Goal: Task Accomplishment & Management: Use online tool/utility

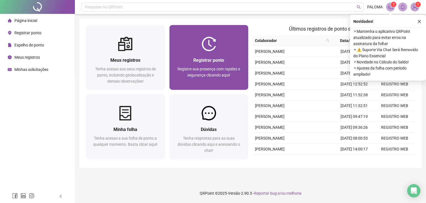
click at [186, 30] on div "Registrar ponto Registre sua presença com rapidez e segurança clicando aqui!" at bounding box center [209, 57] width 79 height 65
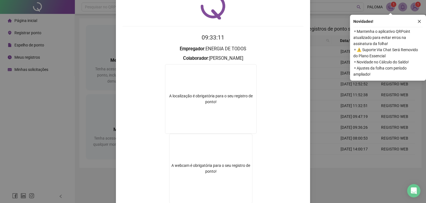
scroll to position [28, 0]
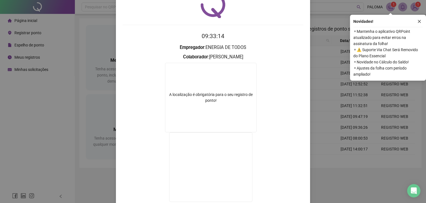
click at [305, 135] on div "Registro de ponto web 09:33:14 Empregador : ENERGIA DE TODOS Colaborador : PALO…" at bounding box center [213, 106] width 194 height 256
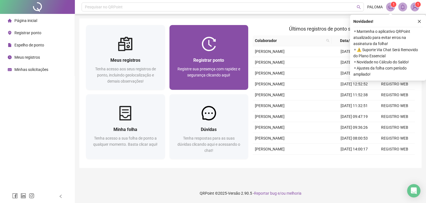
click at [226, 58] on div "Registrar ponto" at bounding box center [209, 60] width 66 height 7
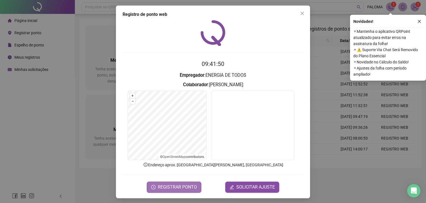
click at [186, 185] on span "REGISTRAR PONTO" at bounding box center [177, 186] width 39 height 7
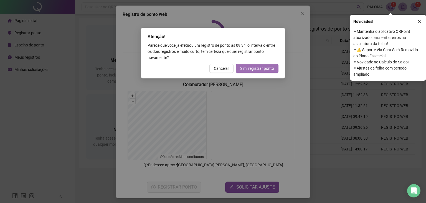
click at [259, 69] on span "Sim, registrar ponto" at bounding box center [257, 68] width 34 height 6
